Goal: Task Accomplishment & Management: Manage account settings

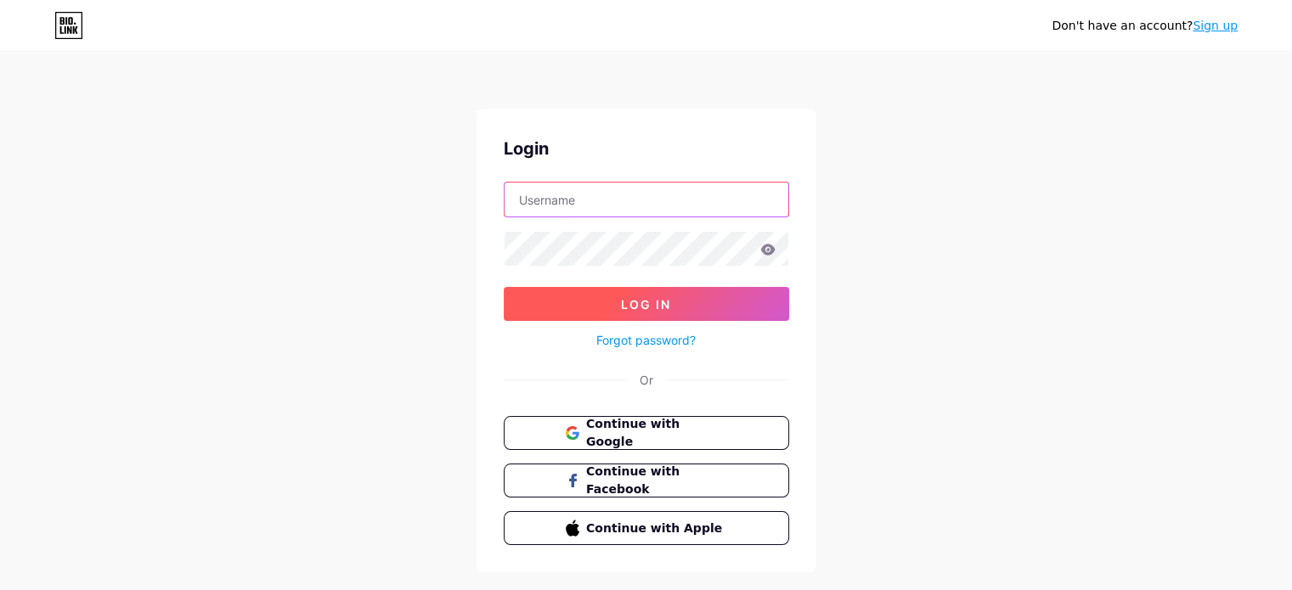
type input "[EMAIL_ADDRESS][DOMAIN_NAME]"
click at [608, 301] on button "Log In" at bounding box center [646, 304] width 285 height 34
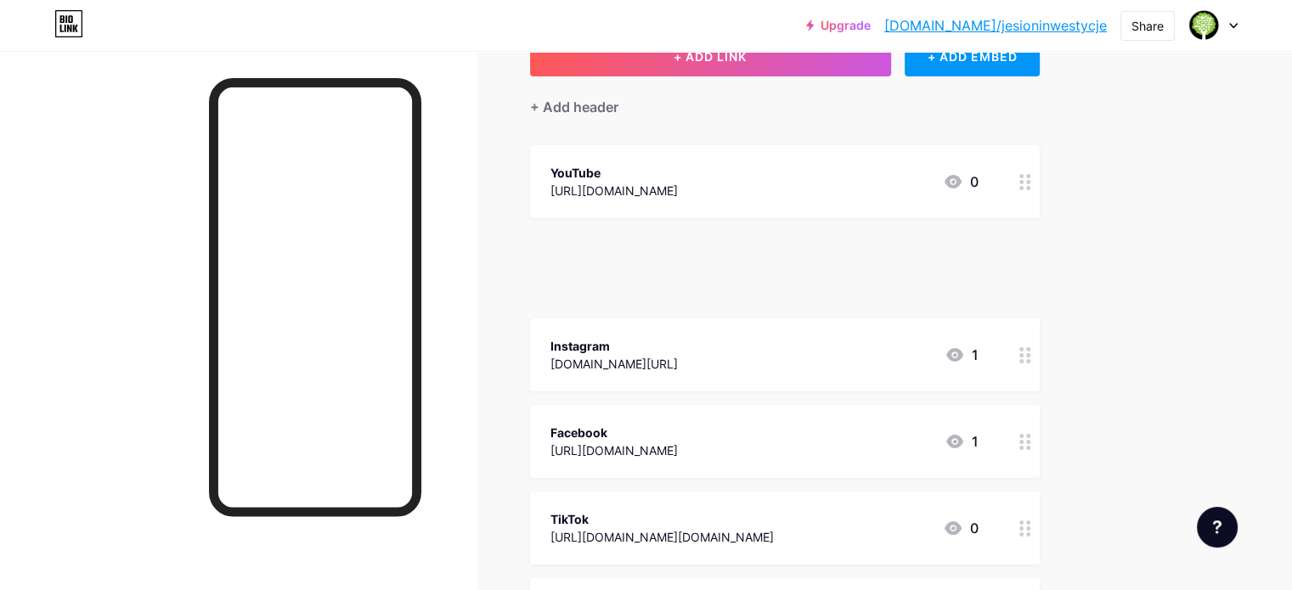
scroll to position [115, 0]
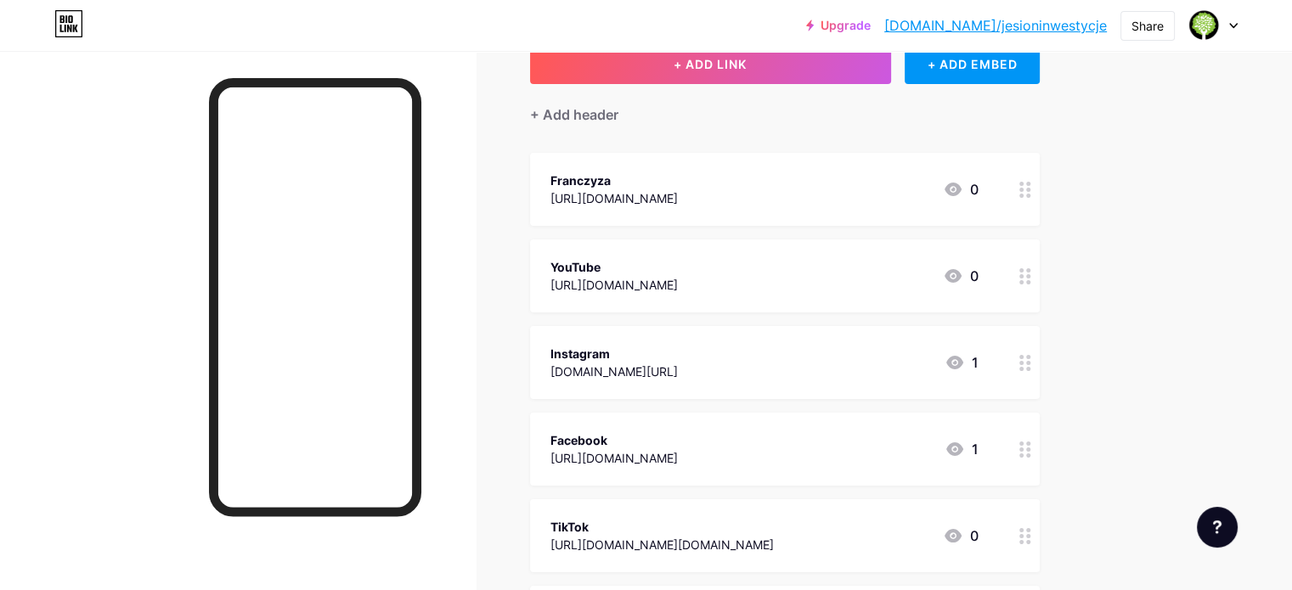
click at [1031, 185] on icon at bounding box center [1025, 190] width 12 height 16
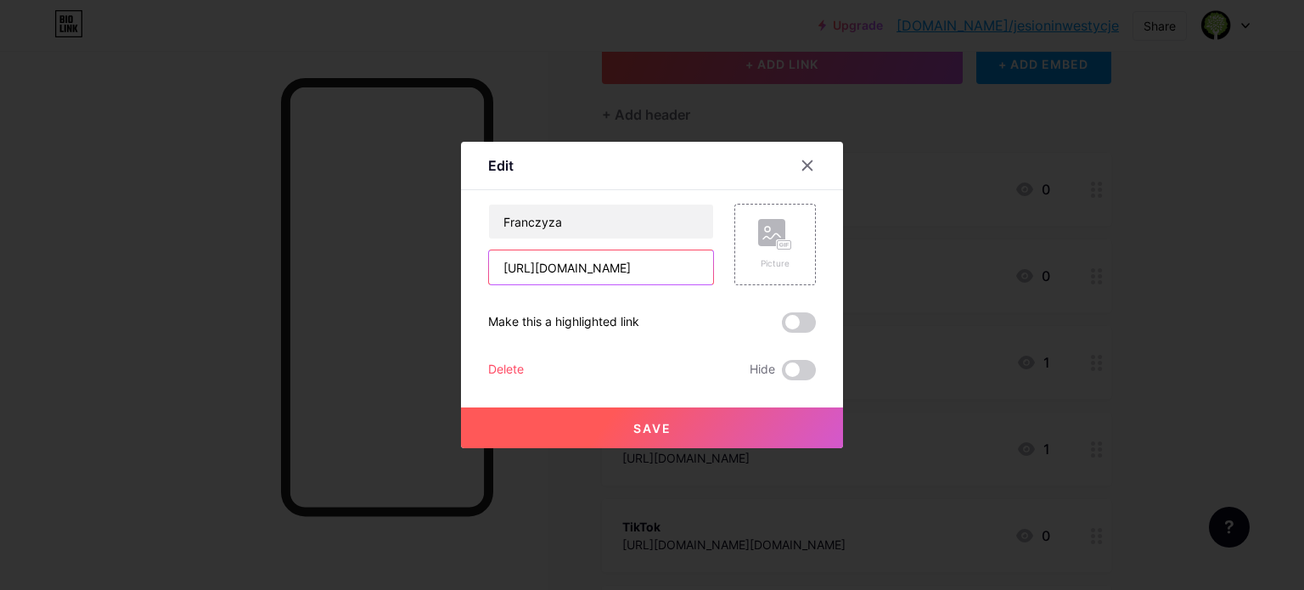
click at [656, 261] on input "[URL][DOMAIN_NAME]" at bounding box center [601, 268] width 224 height 34
click at [795, 162] on div at bounding box center [807, 165] width 31 height 31
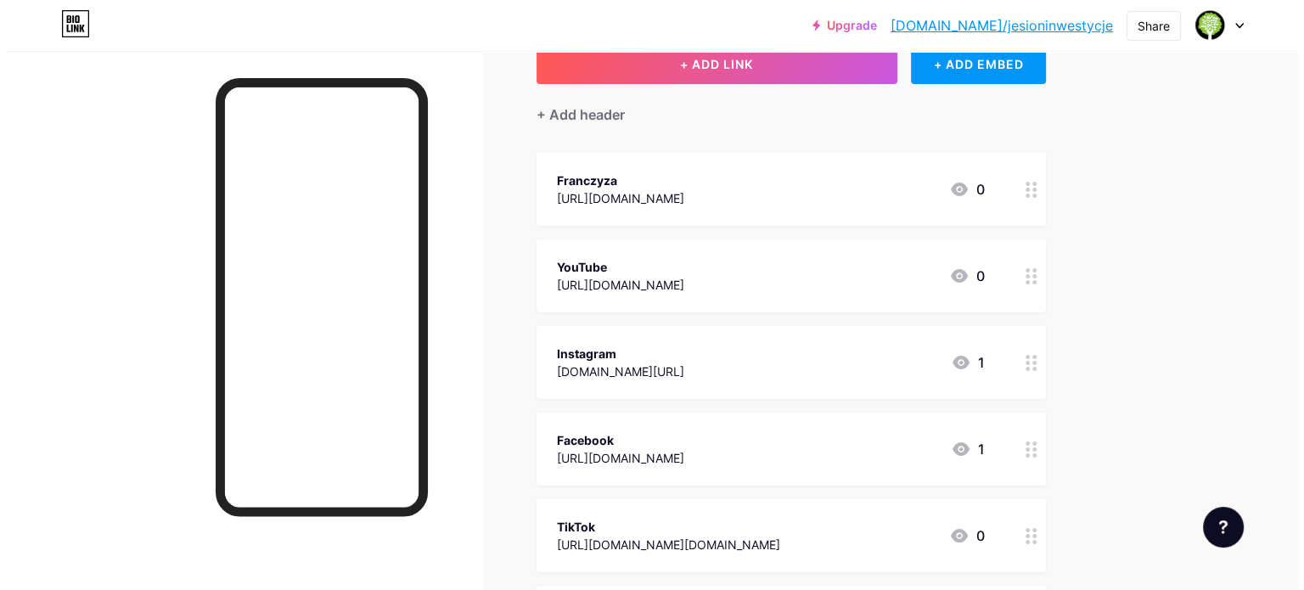
scroll to position [0, 0]
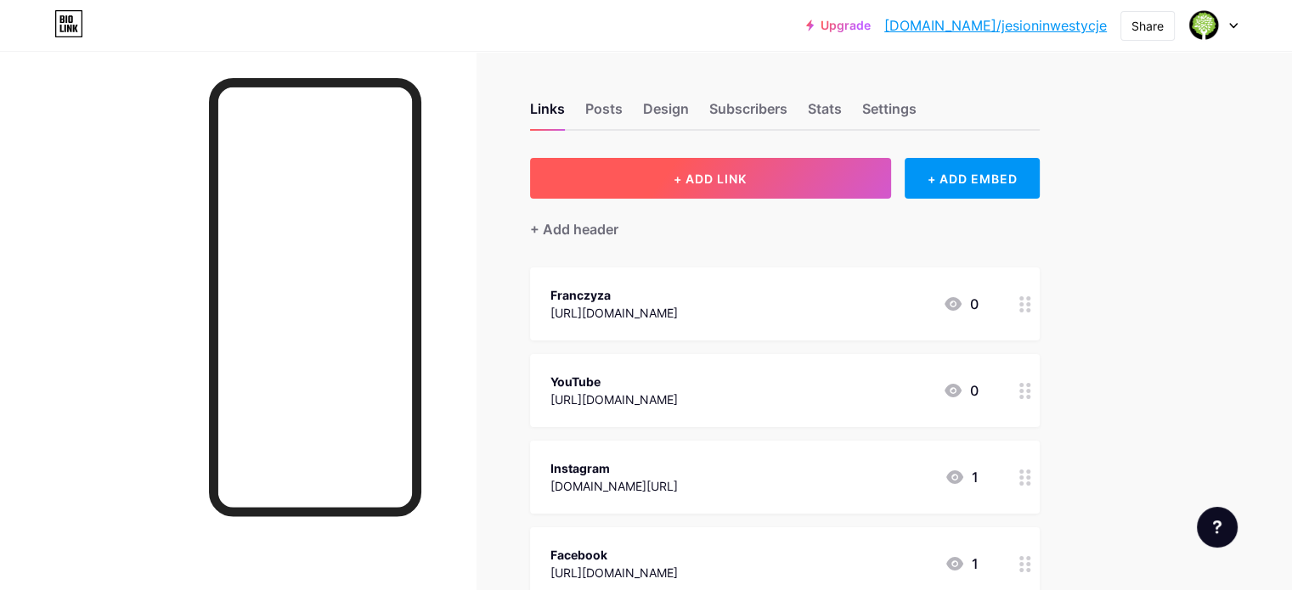
click at [745, 189] on button "+ ADD LINK" at bounding box center [710, 178] width 361 height 41
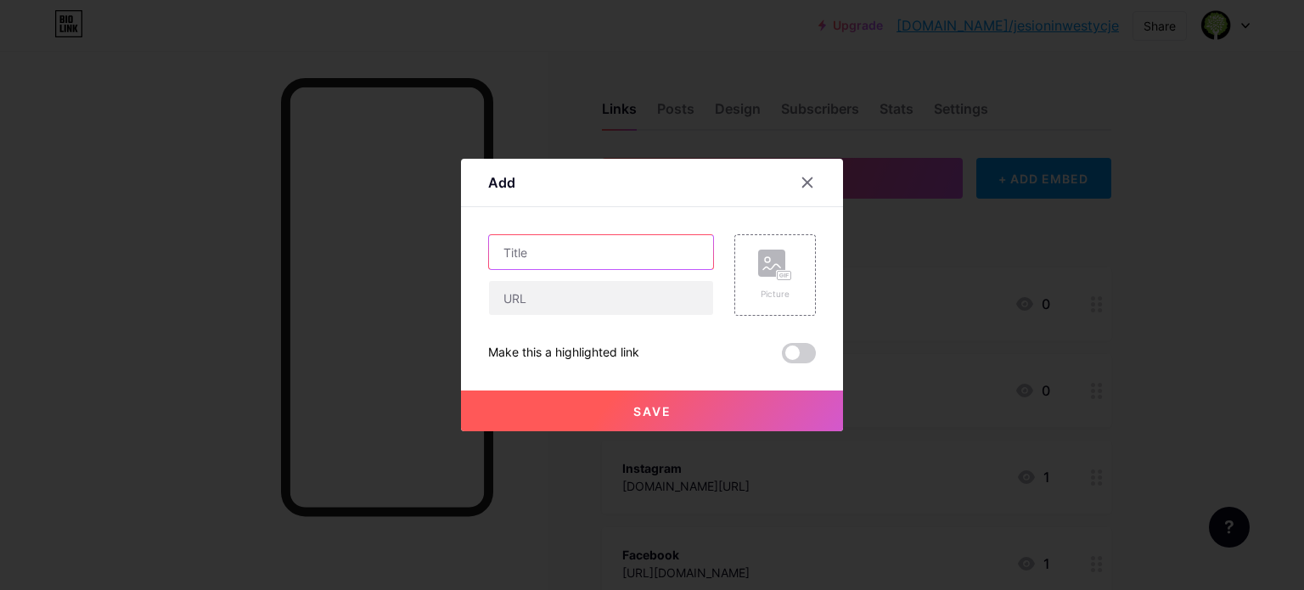
click at [687, 239] on input "text" at bounding box center [601, 252] width 224 height 34
type input "Zapisz się na webinar!"
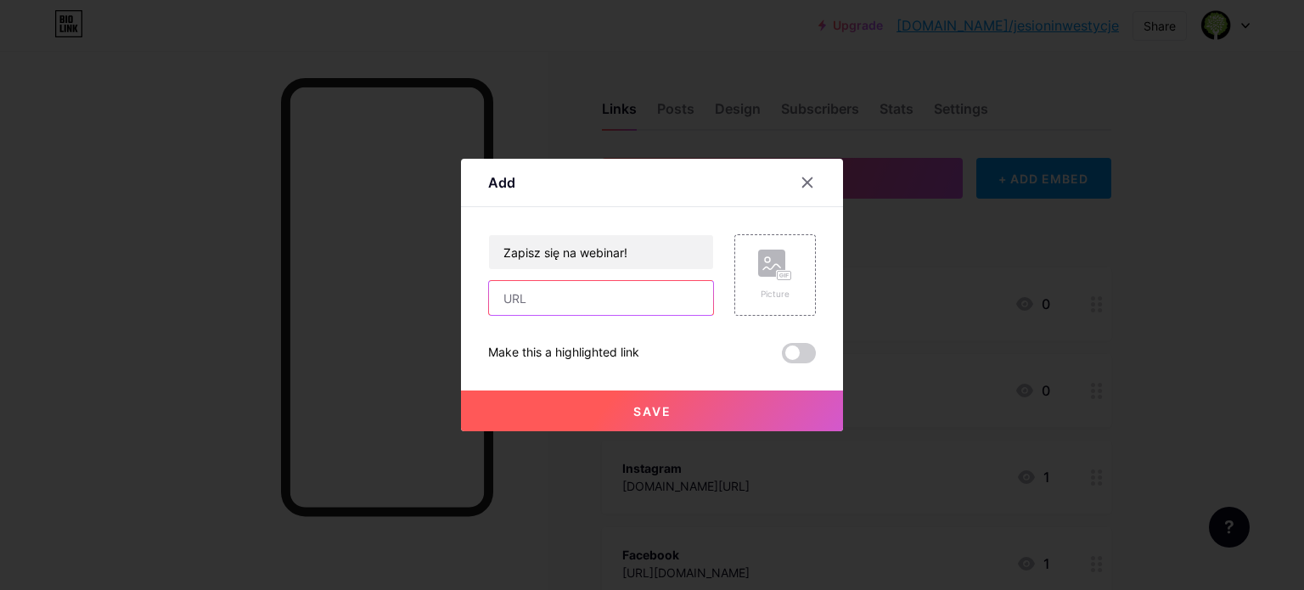
click at [618, 296] on input "text" at bounding box center [601, 298] width 224 height 34
click at [815, 181] on div at bounding box center [807, 182] width 31 height 31
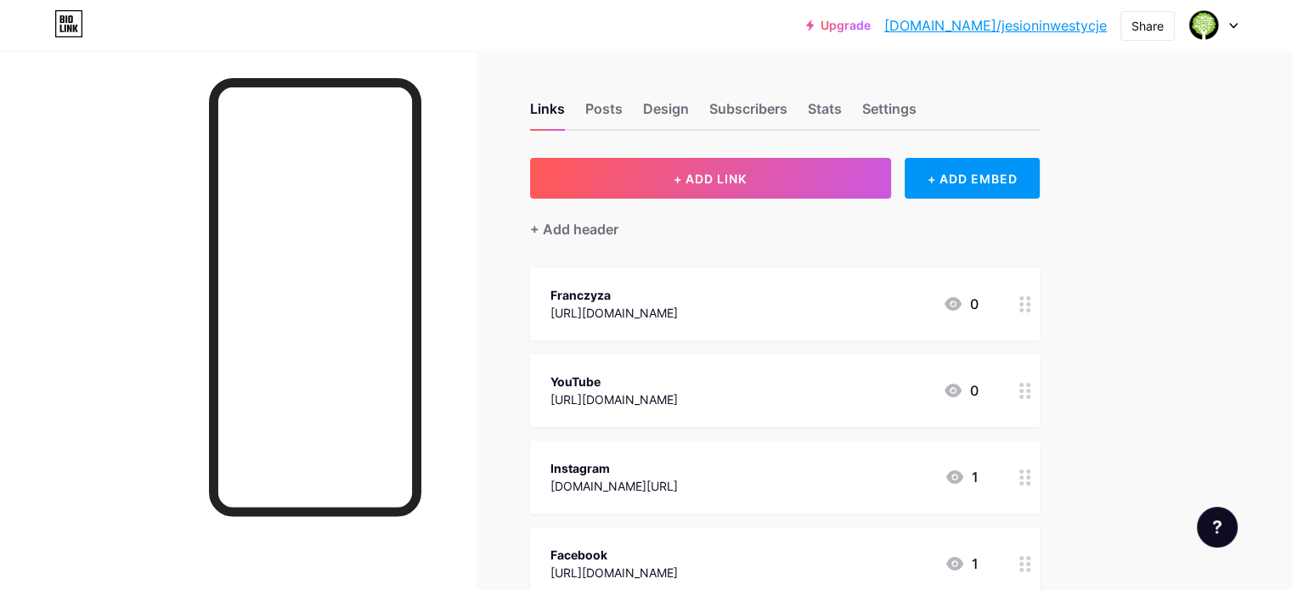
click at [775, 305] on div "Franczyza [URL][DOMAIN_NAME] 0" at bounding box center [764, 304] width 428 height 39
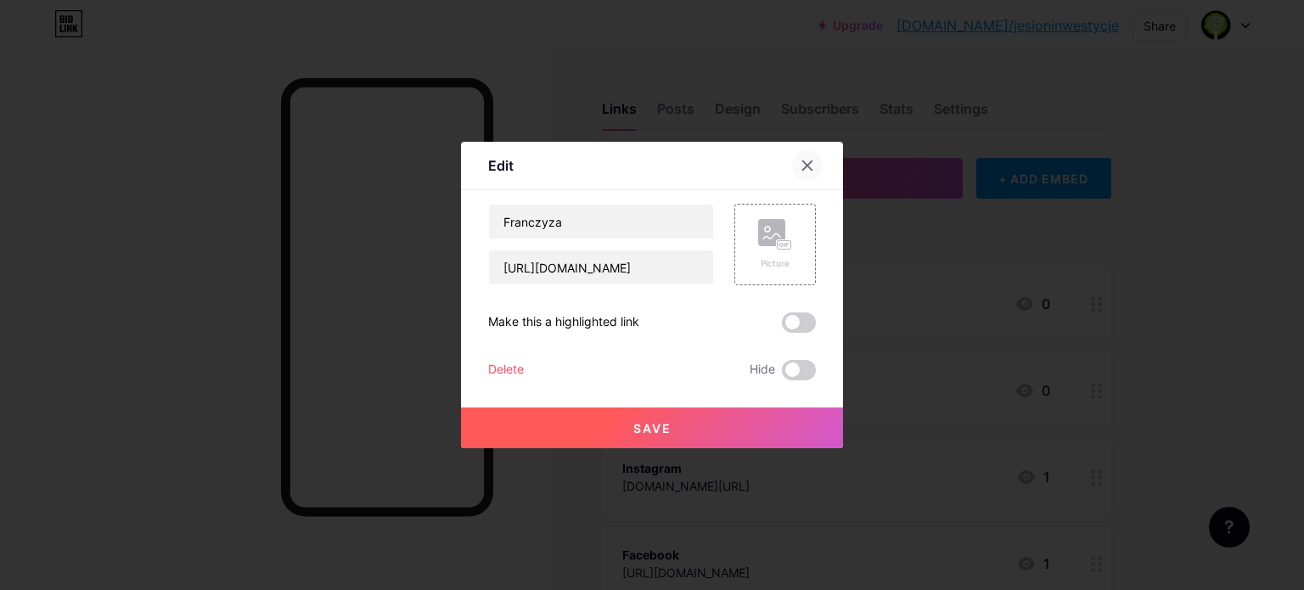
click at [810, 154] on div at bounding box center [807, 165] width 31 height 31
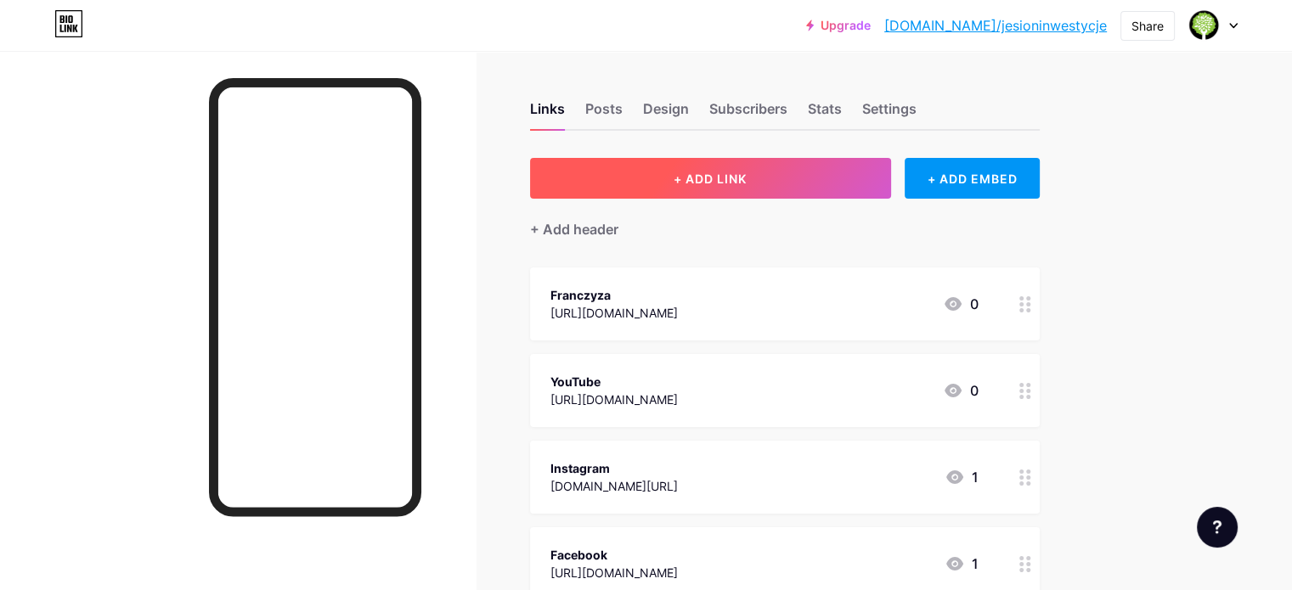
click at [843, 183] on button "+ ADD LINK" at bounding box center [710, 178] width 361 height 41
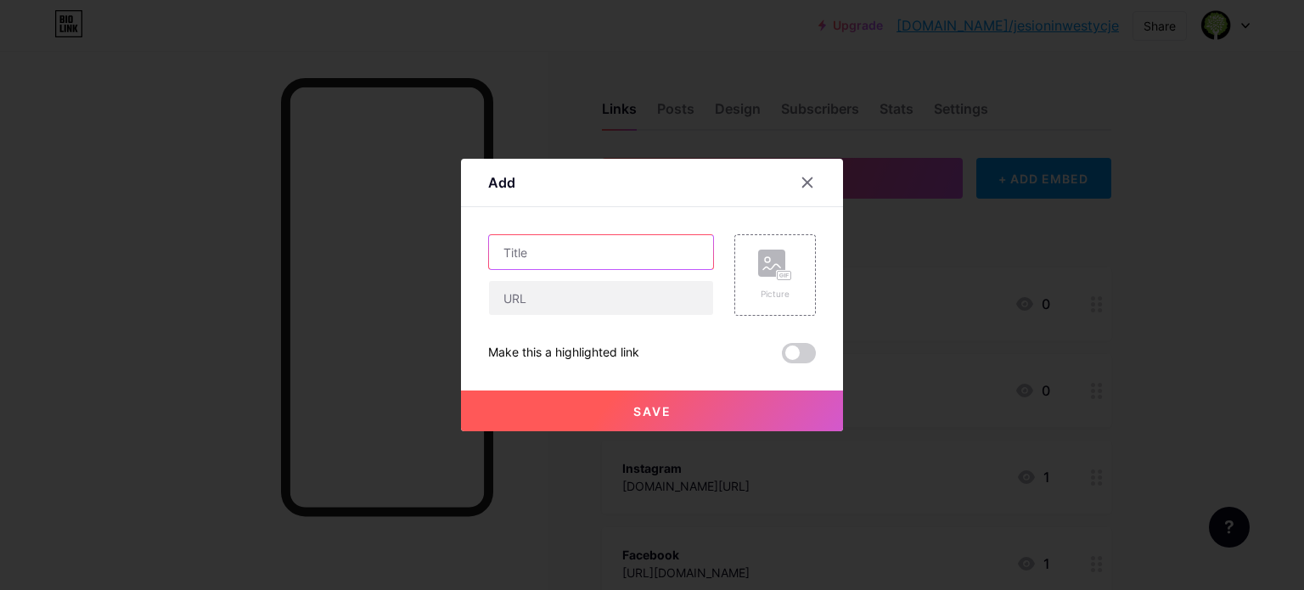
click at [626, 265] on input "text" at bounding box center [601, 252] width 224 height 34
type input "Zapisz się na webinar!"
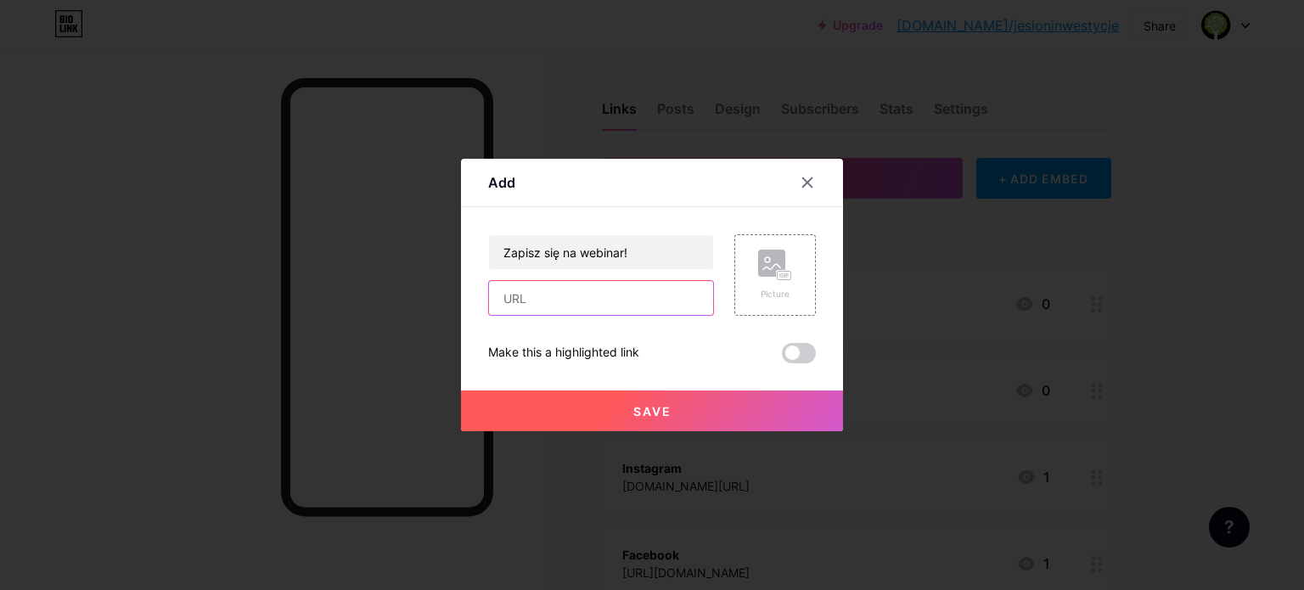
click at [608, 296] on input "text" at bounding box center [601, 298] width 224 height 34
paste input "[URL][DOMAIN_NAME]"
type input "[URL][DOMAIN_NAME]"
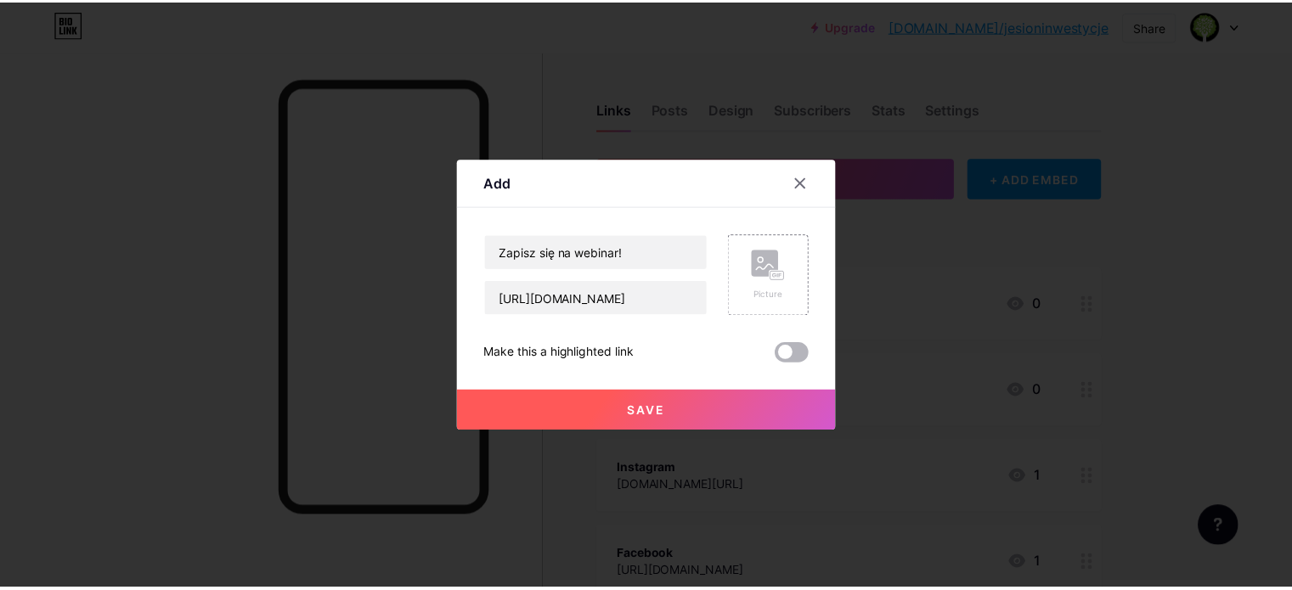
scroll to position [0, 0]
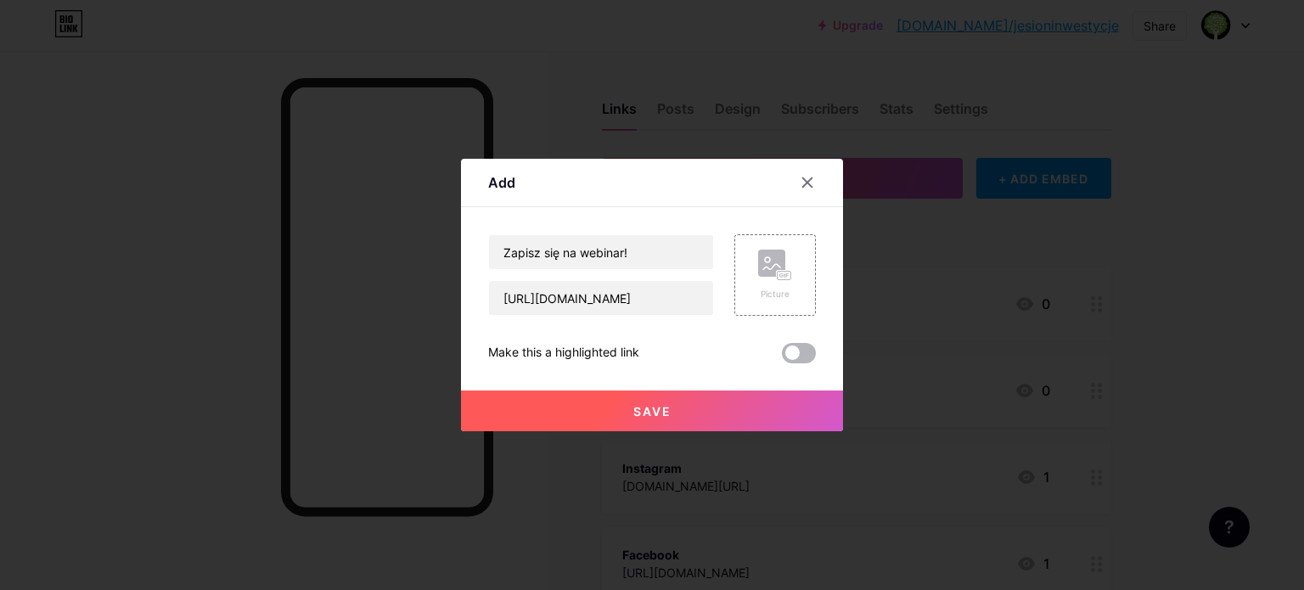
click at [792, 347] on span at bounding box center [799, 353] width 34 height 20
click at [782, 358] on input "checkbox" at bounding box center [782, 358] width 0 height 0
click at [652, 409] on span "Save" at bounding box center [653, 411] width 38 height 14
